Goal: Information Seeking & Learning: Check status

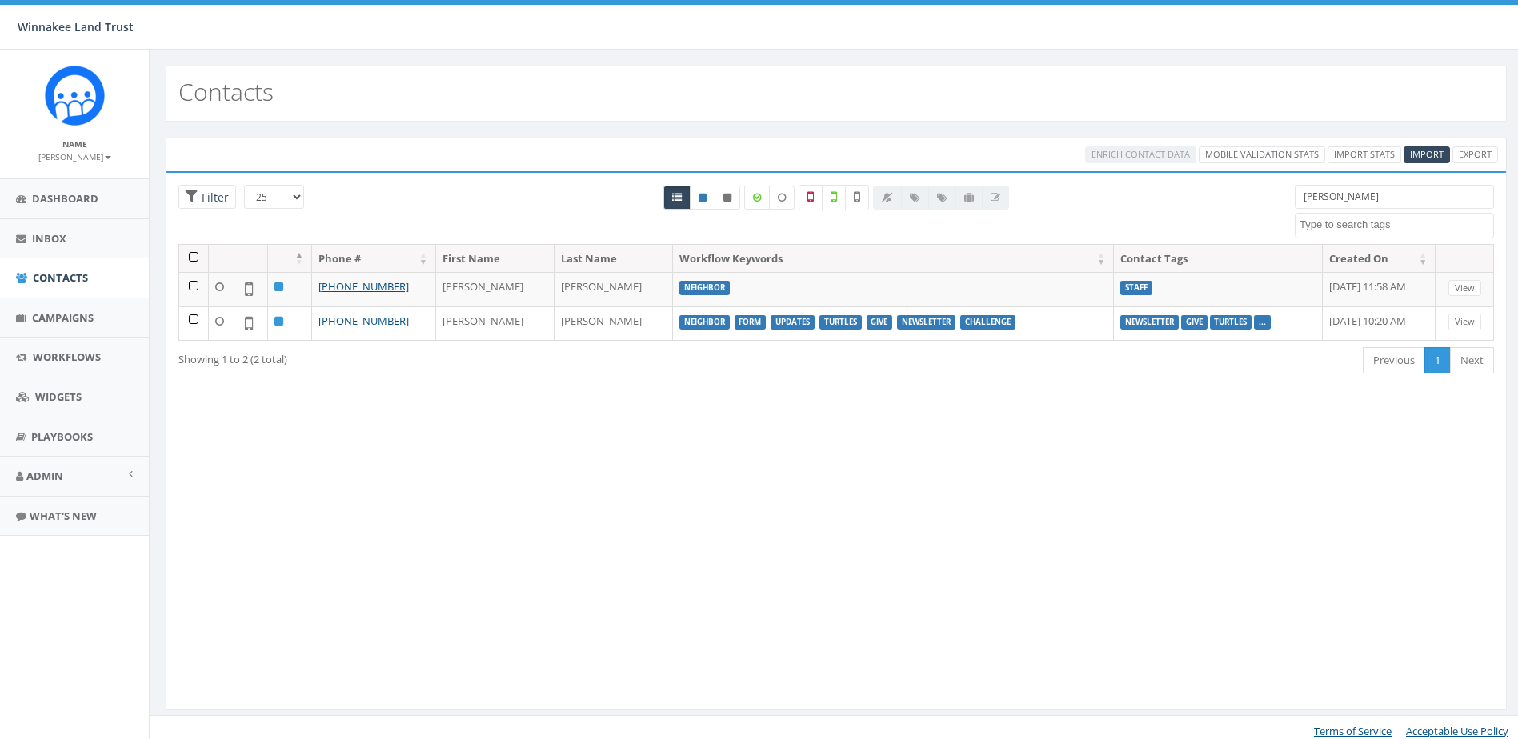
select select
click at [1344, 222] on textarea "Search" at bounding box center [1396, 225] width 194 height 14
drag, startPoint x: 1339, startPoint y: 199, endPoint x: 1263, endPoint y: 202, distance: 76.1
click at [1263, 202] on div "25 50 100 Filter jess 2025/07/01 Barn Tour 25 DP opt-in EOY2024 Form Give HVG I…" at bounding box center [835, 214] width 1339 height 59
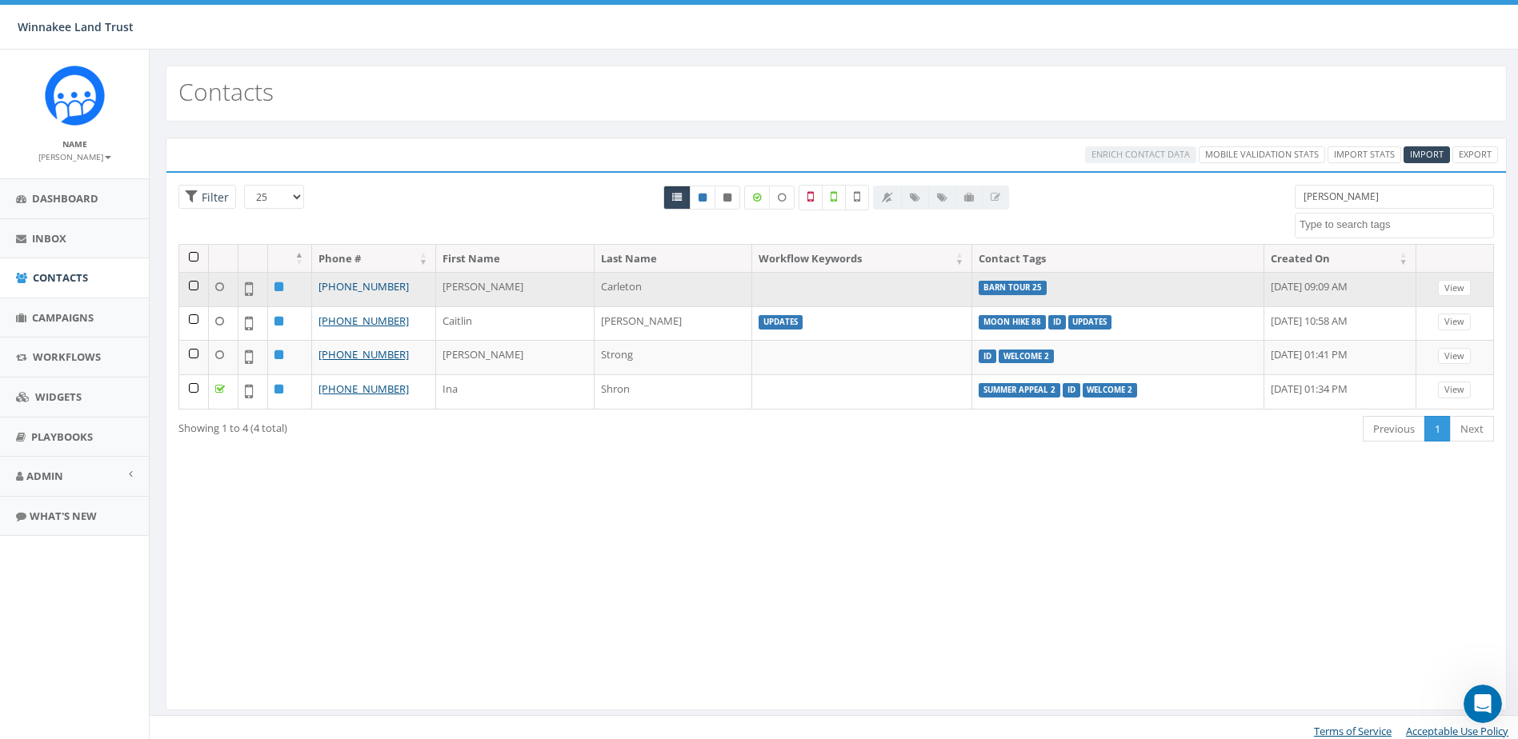
type input "[PERSON_NAME]"
click at [365, 288] on link "[PHONE_NUMBER]" at bounding box center [363, 286] width 90 height 14
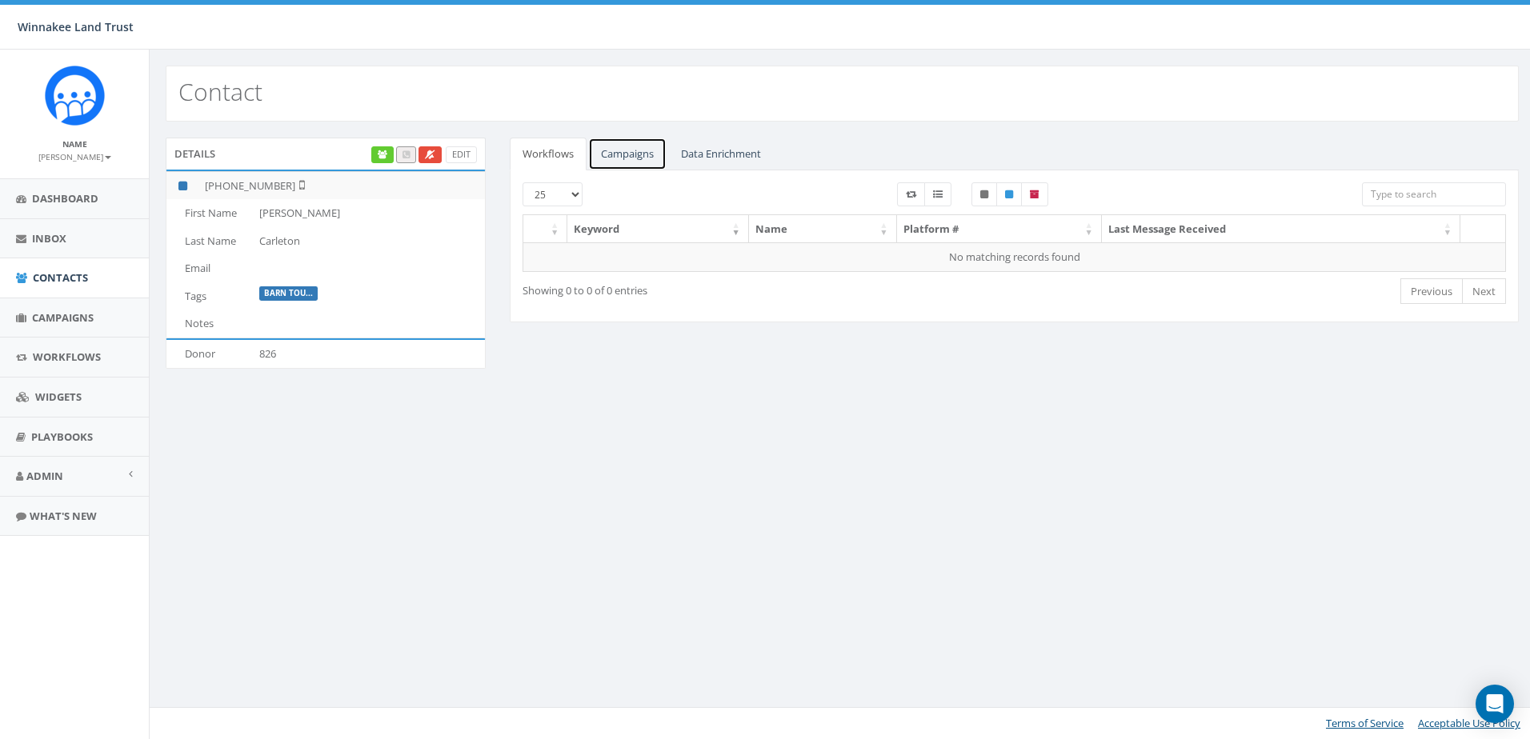
click at [638, 153] on link "Campaigns" at bounding box center [627, 154] width 78 height 33
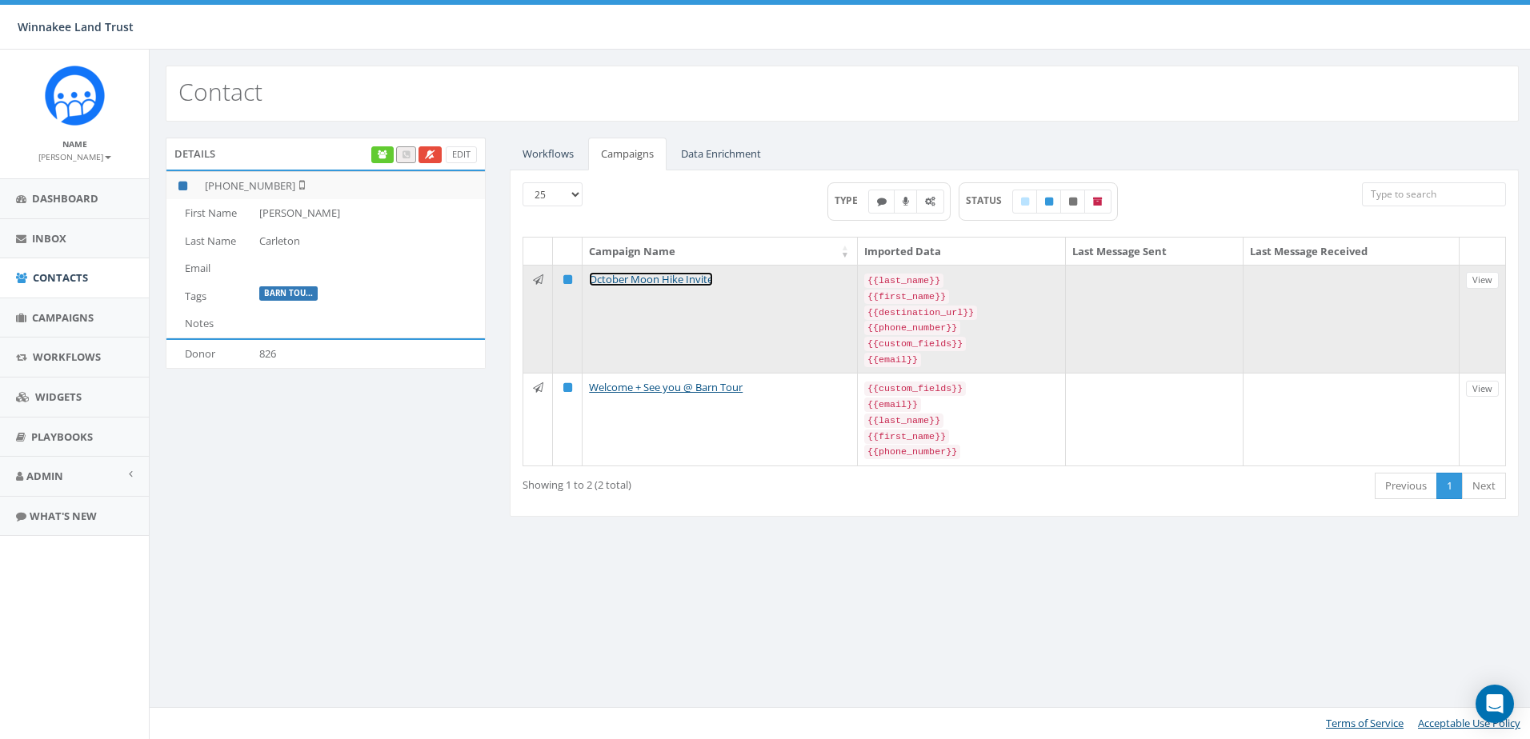
click at [650, 281] on link "October Moon Hike Invite" at bounding box center [651, 279] width 124 height 14
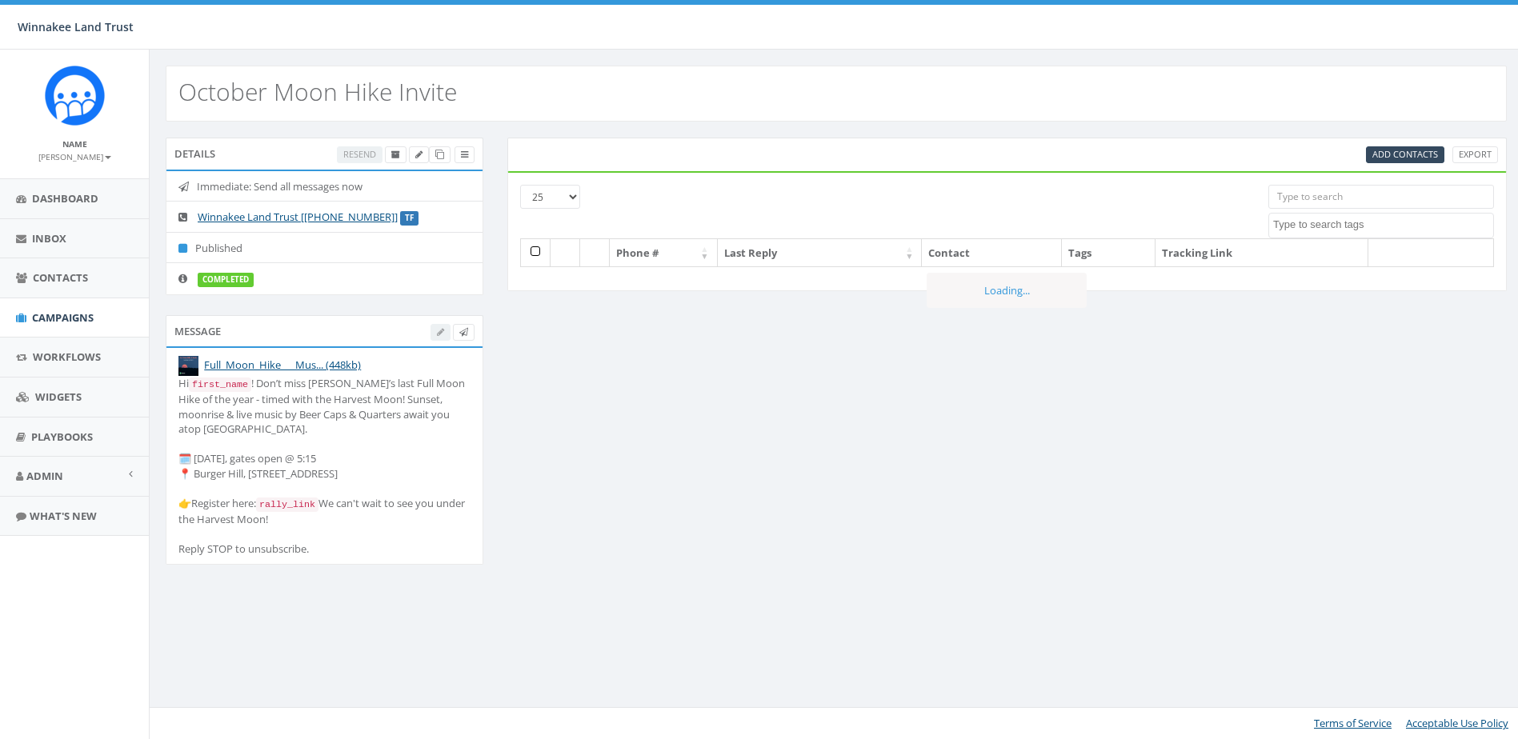
select select
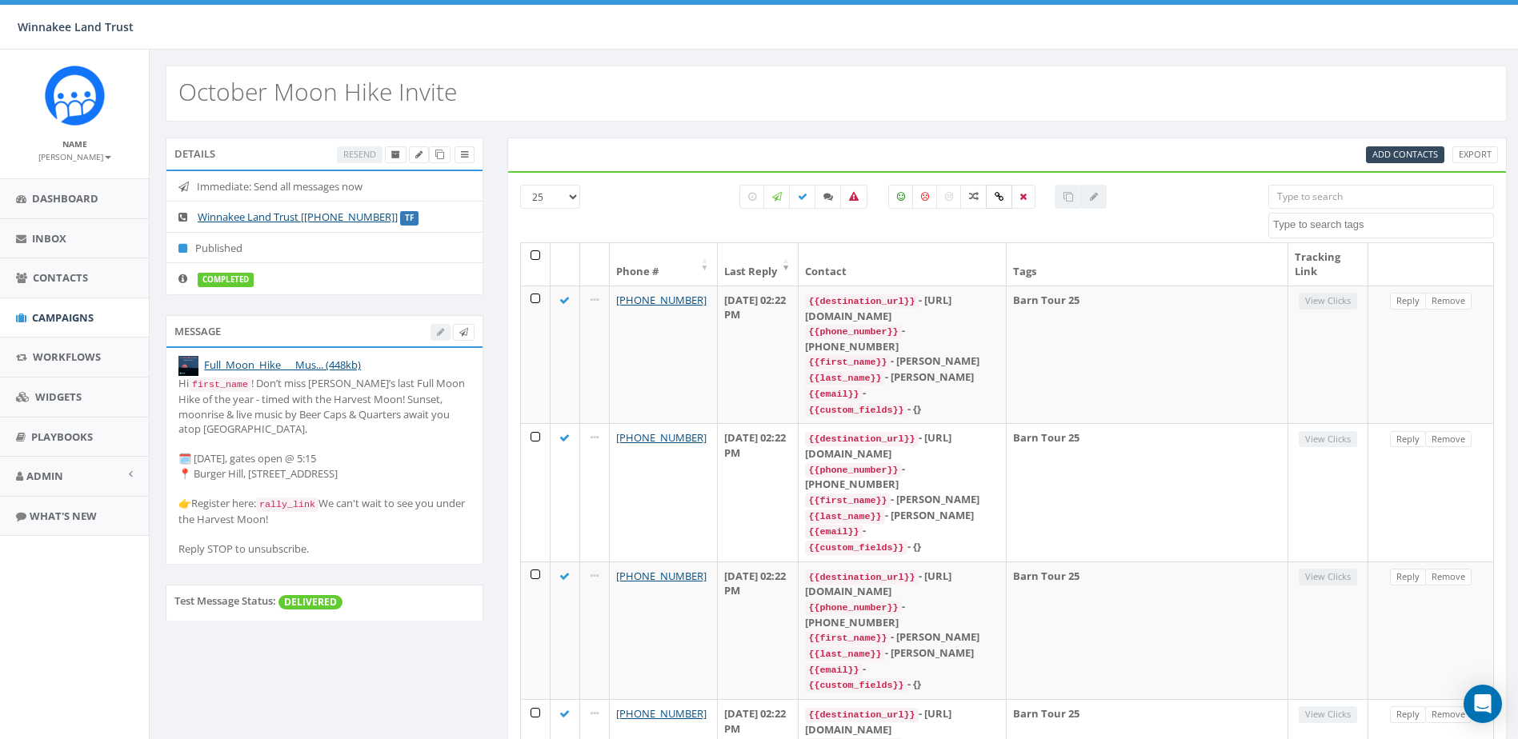
click at [994, 190] on label at bounding box center [999, 197] width 26 height 24
checkbox input "true"
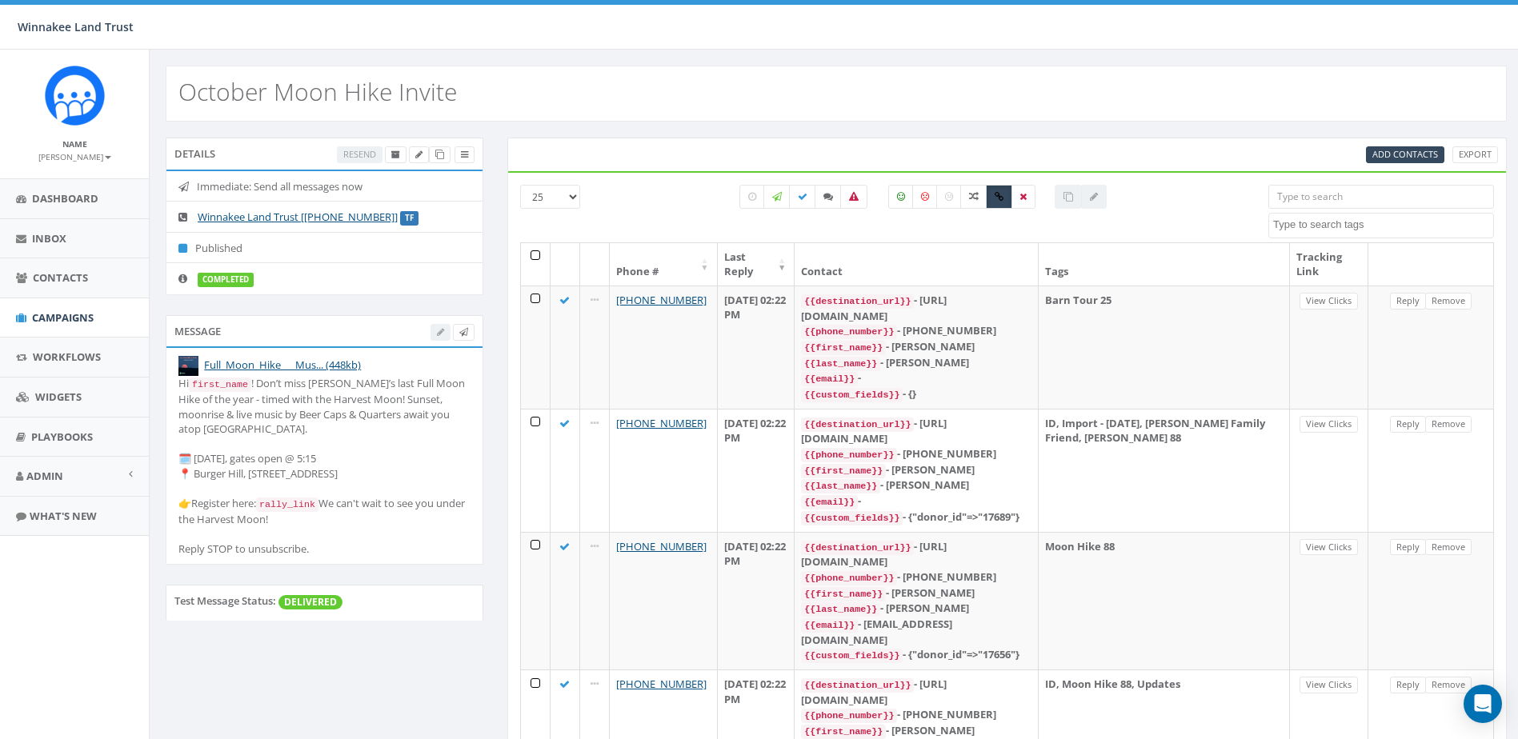
click at [1392, 198] on input "search" at bounding box center [1381, 197] width 226 height 24
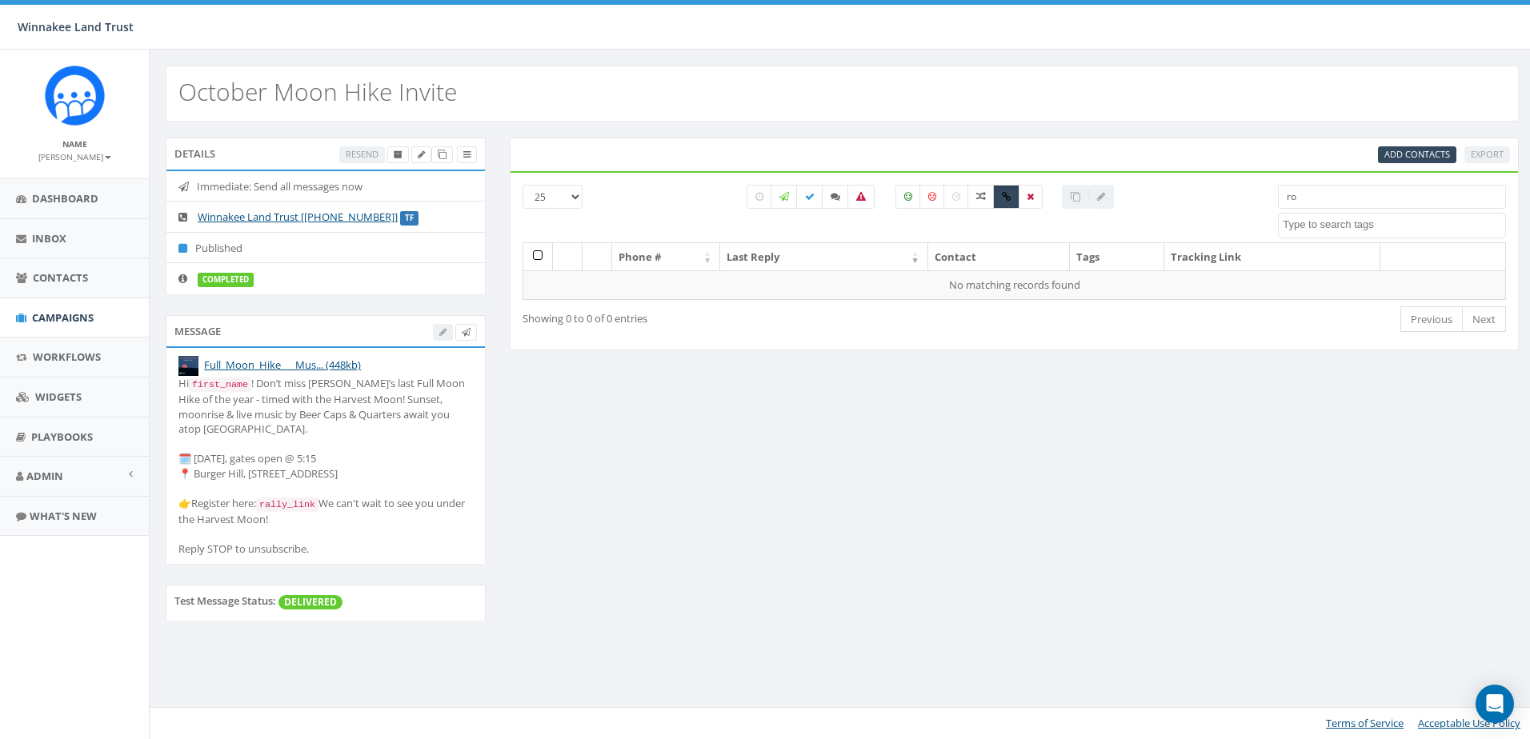
type input "r"
